Goal: Information Seeking & Learning: Learn about a topic

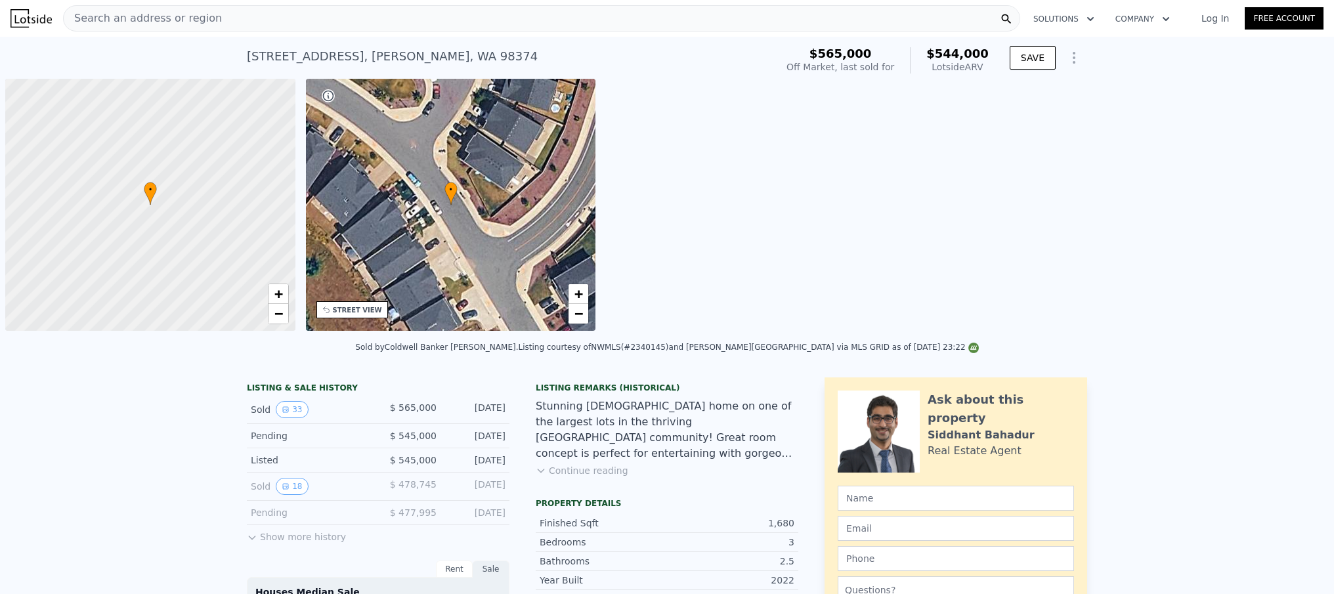
scroll to position [0, 5]
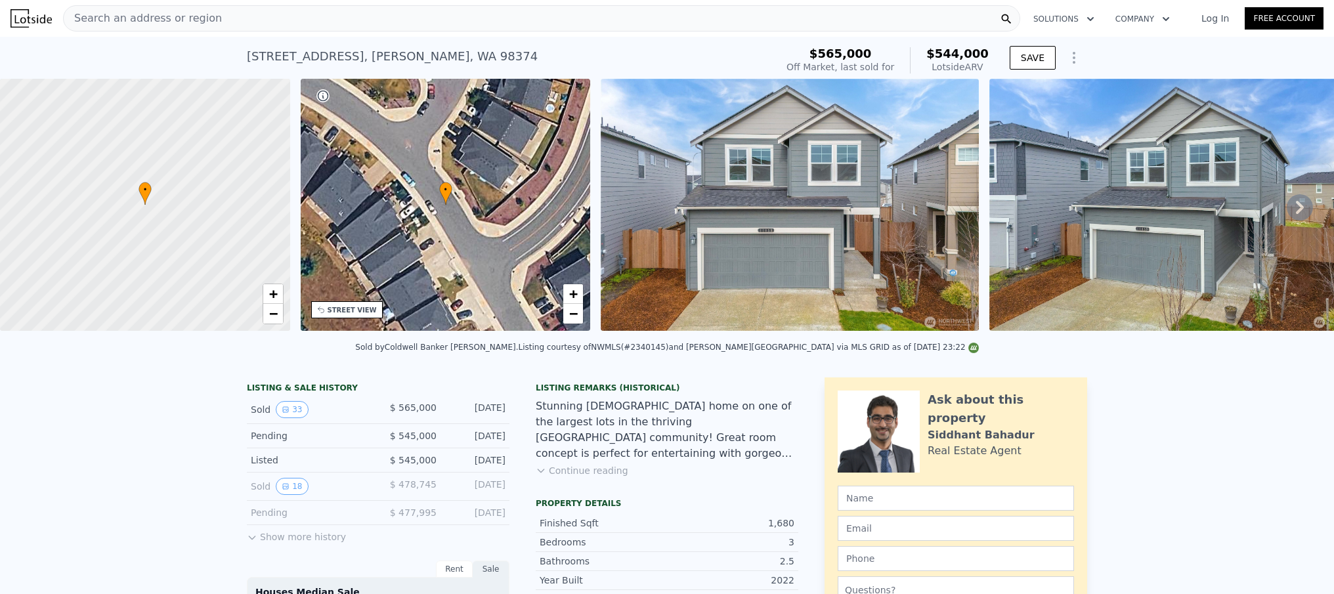
click at [1213, 22] on link "Log In" at bounding box center [1214, 18] width 59 height 13
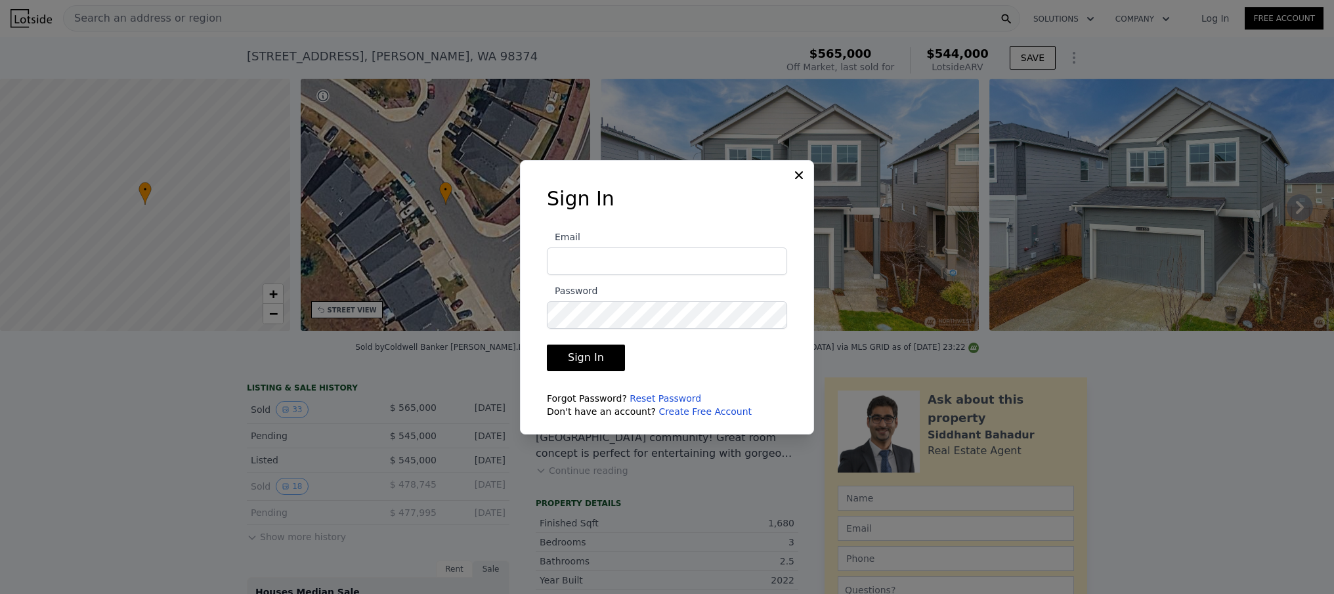
type input "[PERSON_NAME][EMAIL_ADDRESS][PERSON_NAME][DOMAIN_NAME]"
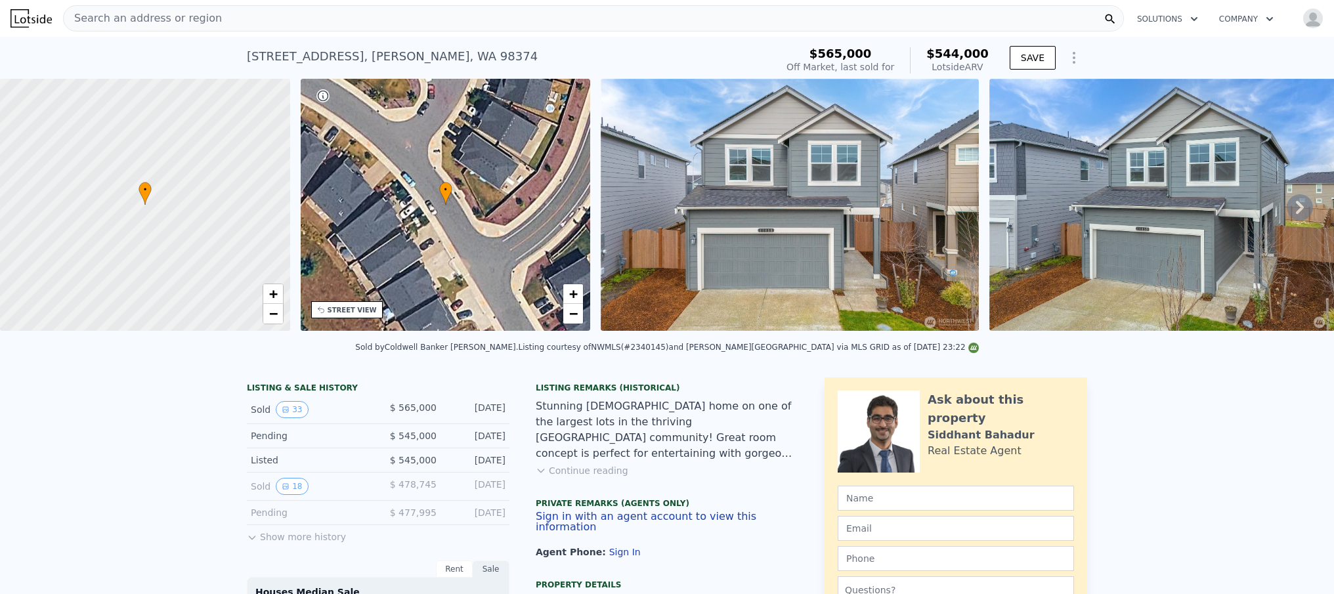
click at [234, 20] on div "Search an address or region" at bounding box center [593, 18] width 1061 height 26
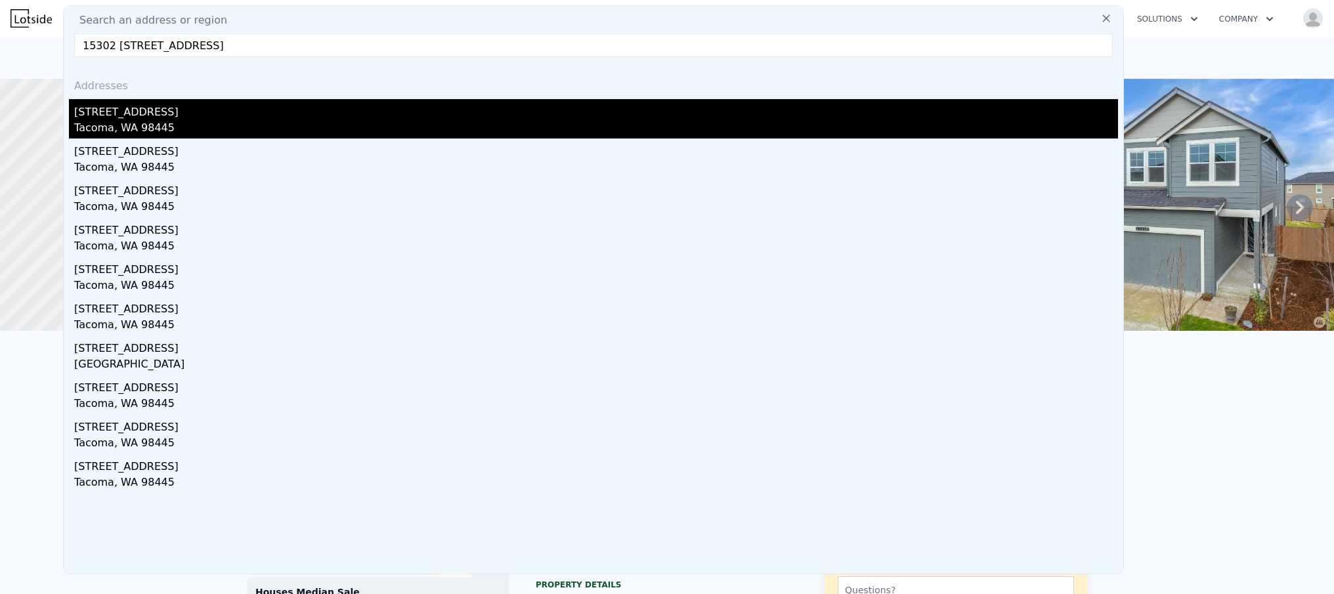
type input "15302 [STREET_ADDRESS]"
click at [207, 120] on div "Tacoma, WA 98445" at bounding box center [596, 129] width 1044 height 18
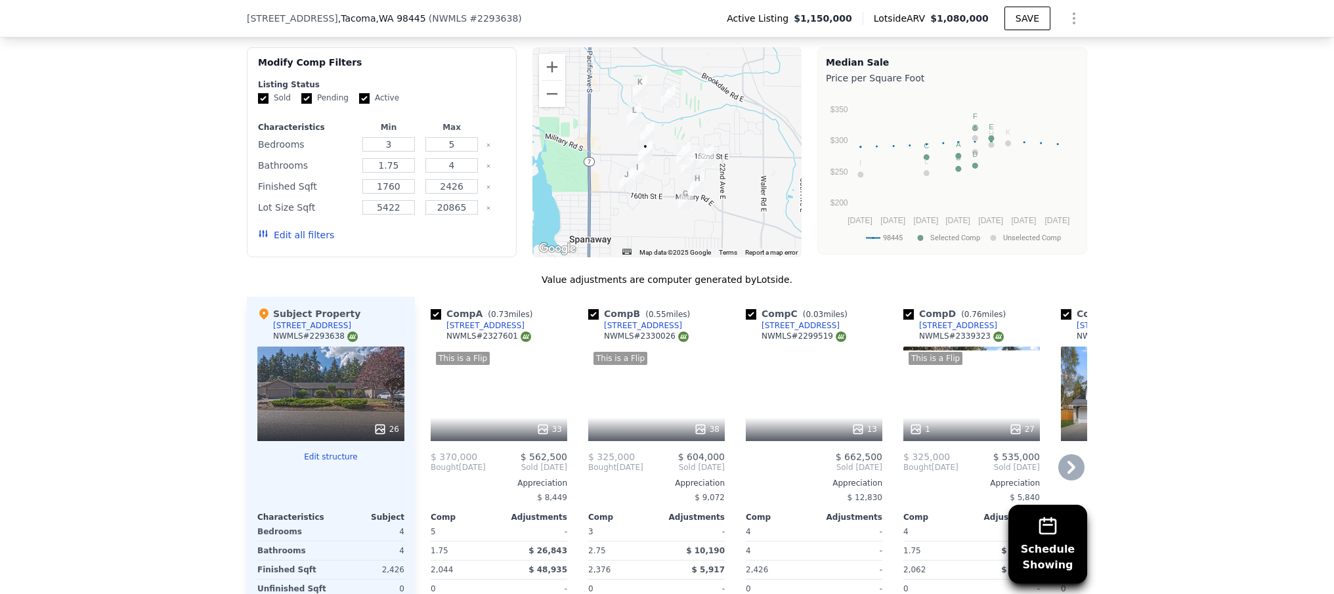
scroll to position [1274, 0]
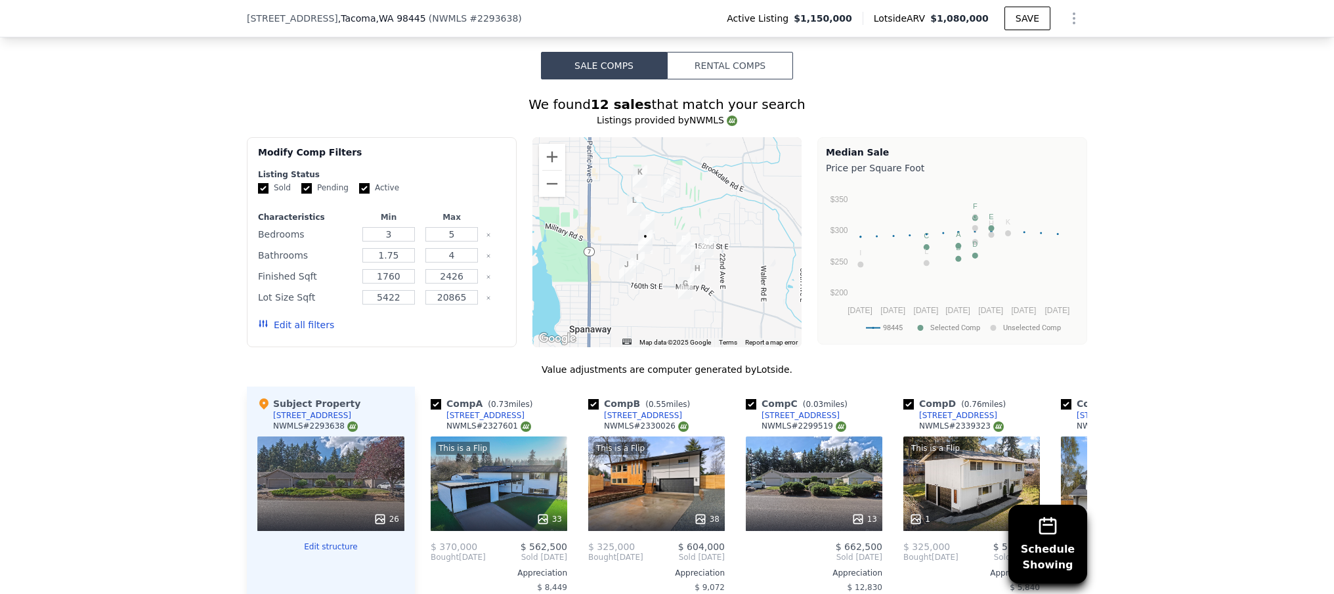
click at [723, 70] on button "Rental Comps" at bounding box center [730, 66] width 126 height 28
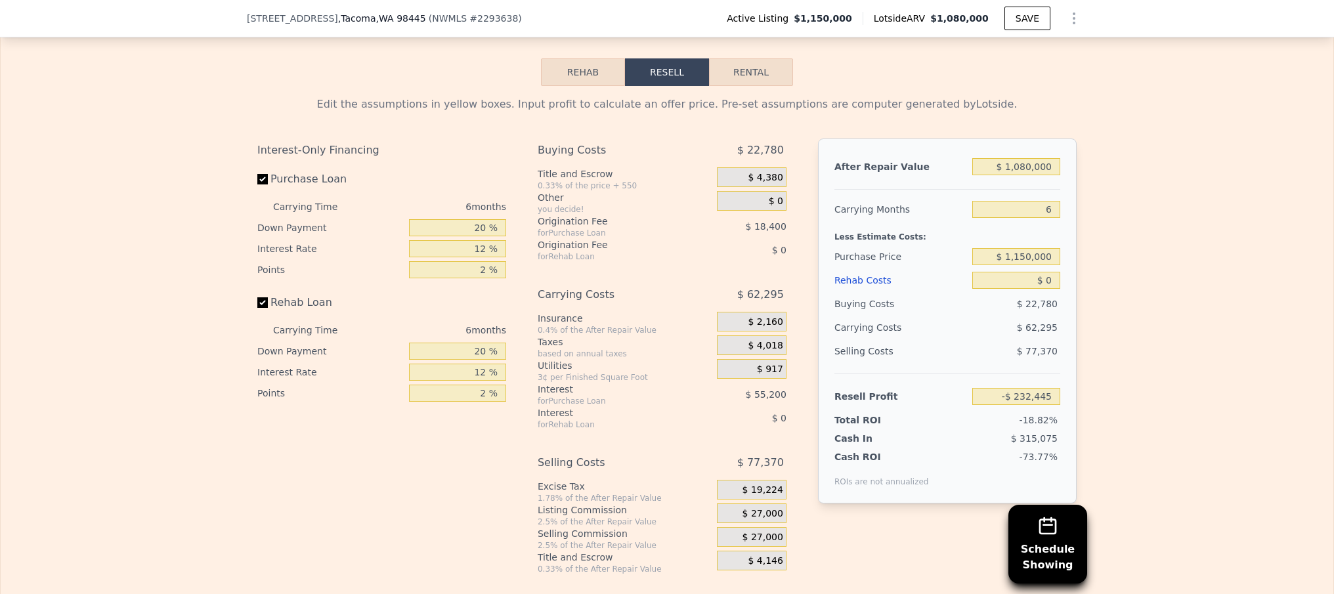
scroll to position [2073, 0]
click at [735, 82] on button "Rental" at bounding box center [751, 72] width 84 height 28
select select "30"
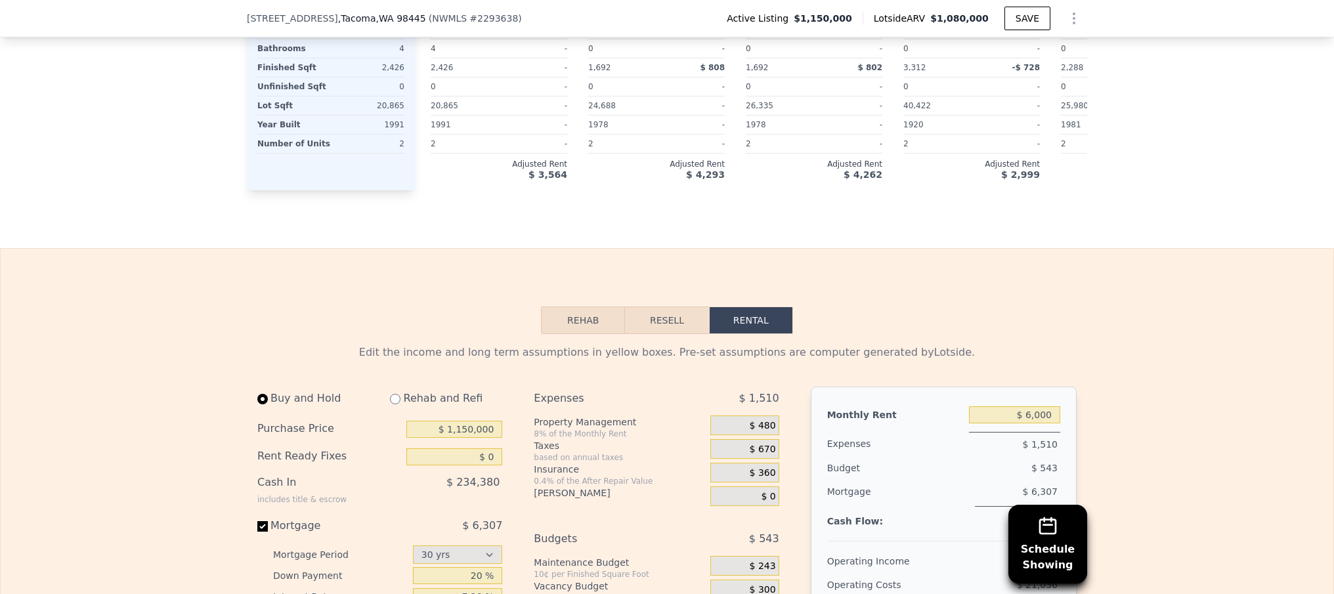
scroll to position [1952, 0]
